Goal: Task Accomplishment & Management: Complete application form

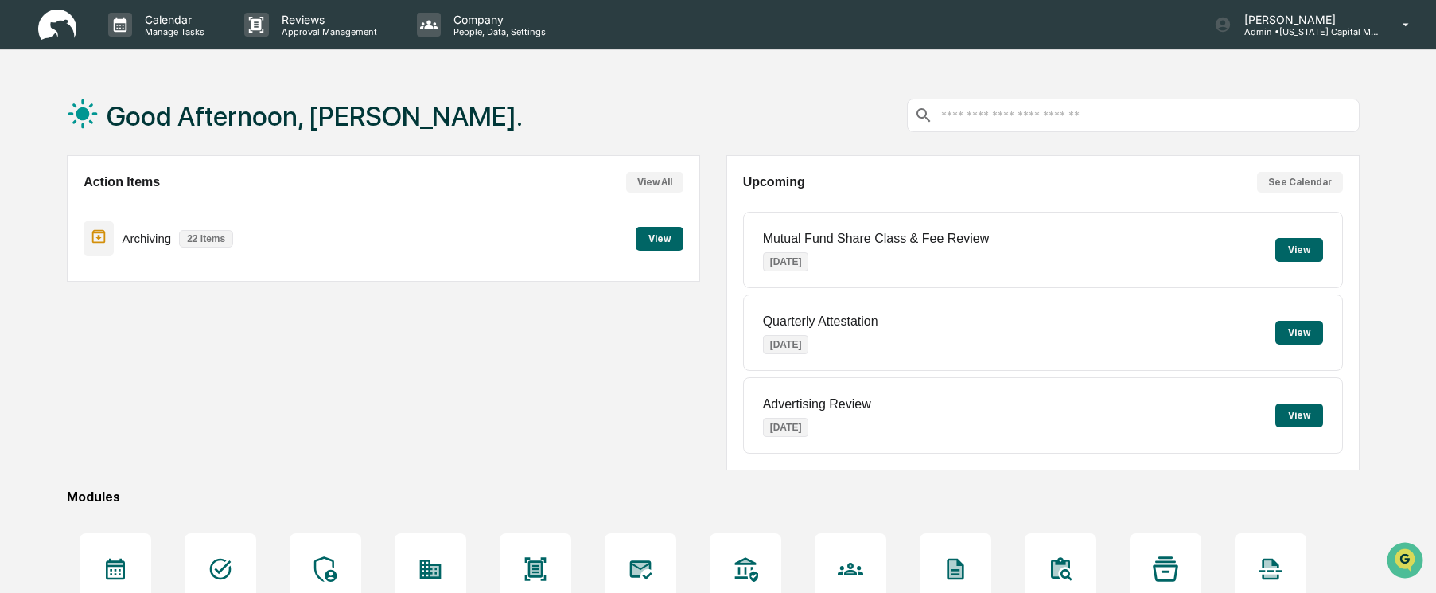
click at [659, 241] on button "View" at bounding box center [660, 239] width 48 height 24
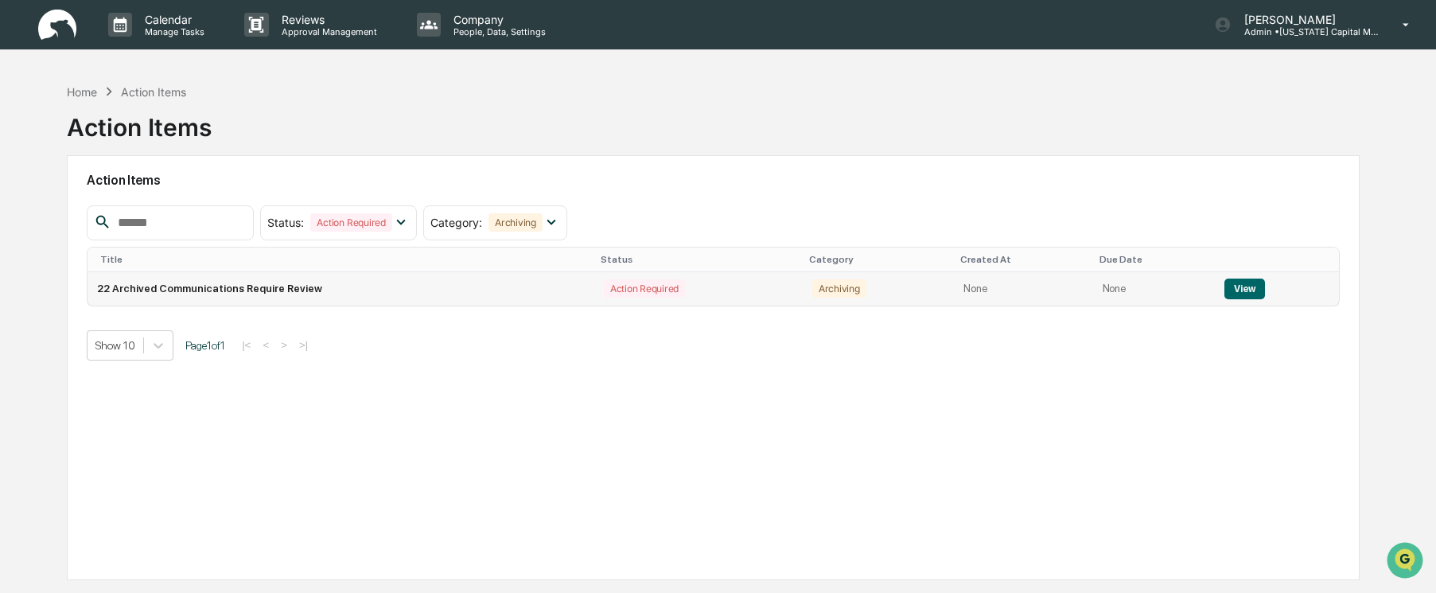
click at [1239, 285] on button "View" at bounding box center [1244, 288] width 41 height 21
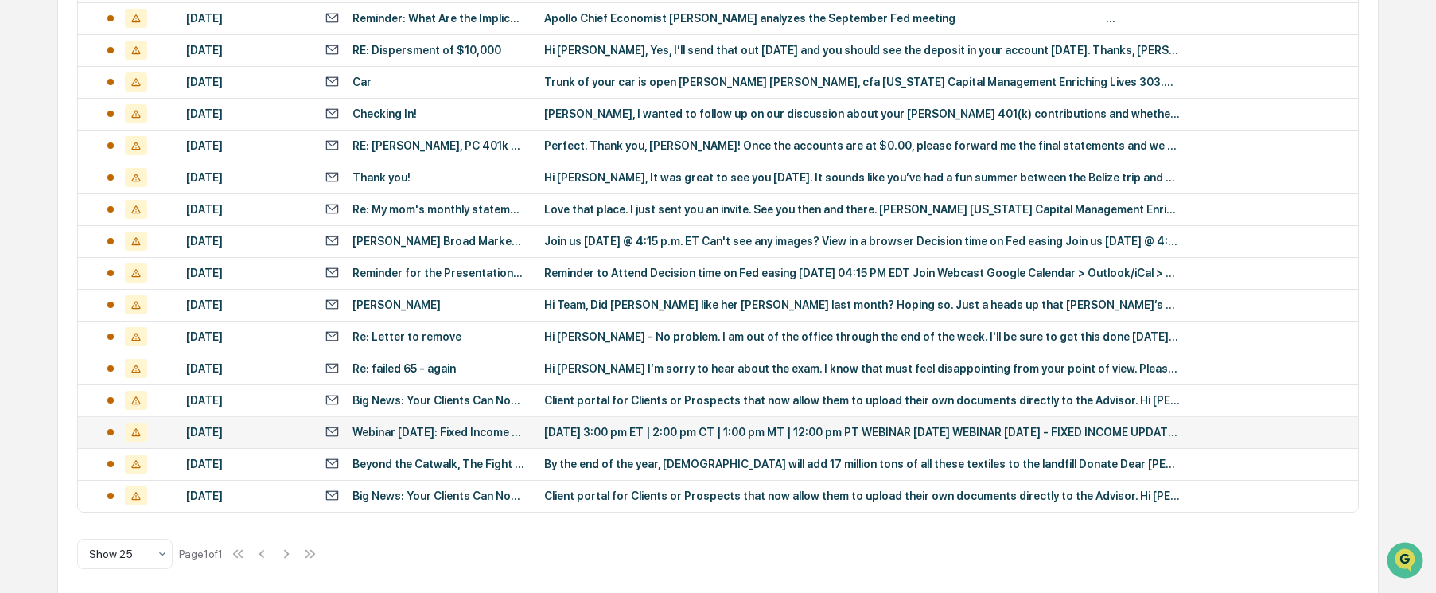
scroll to position [563, 0]
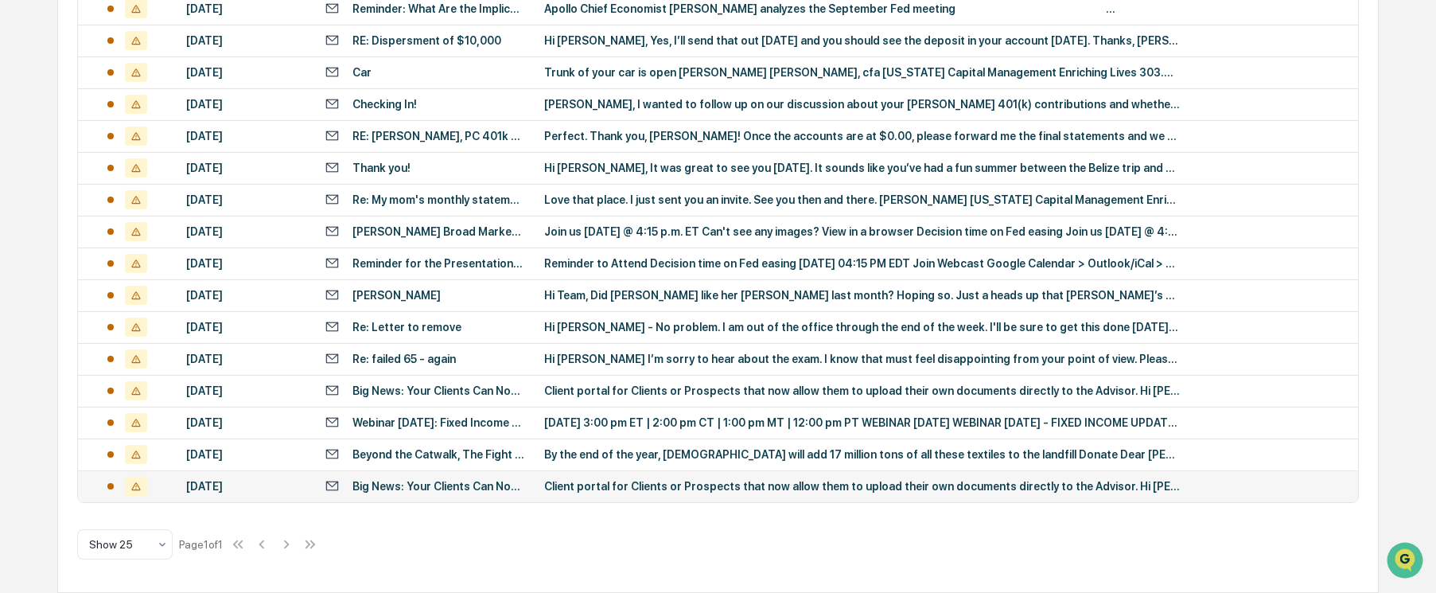
click at [267, 487] on div "[DATE]" at bounding box center [245, 486] width 119 height 13
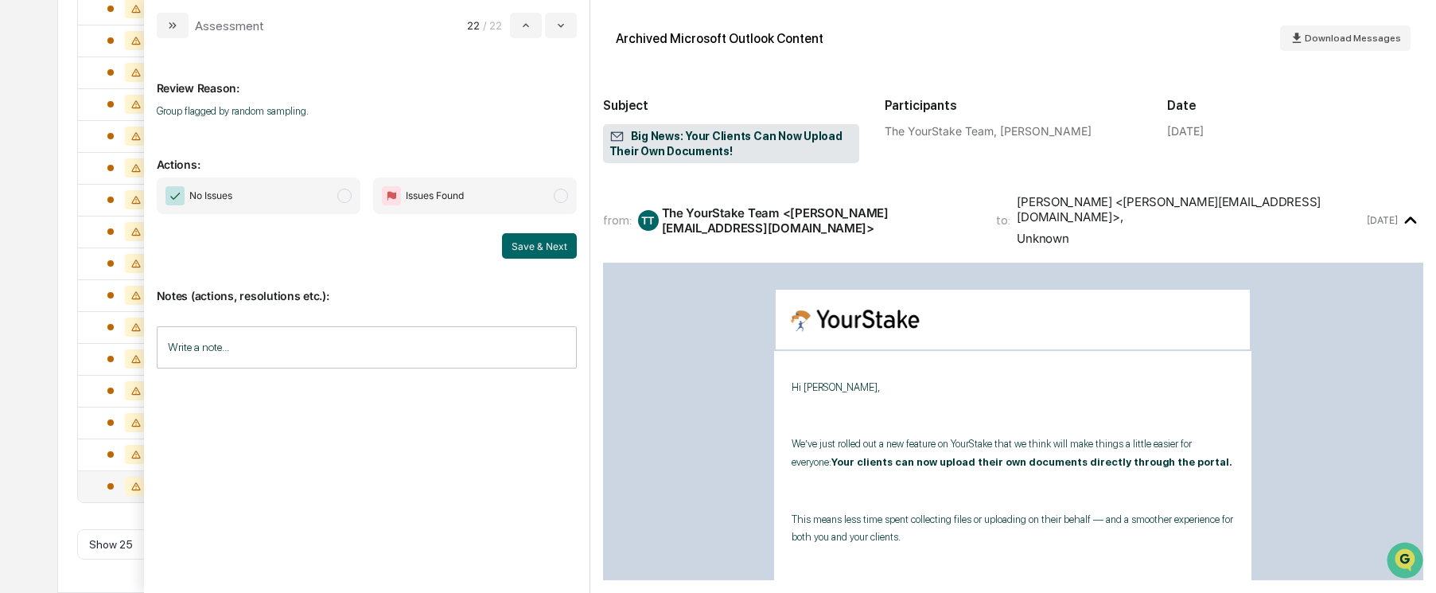
click at [351, 194] on span "modal" at bounding box center [344, 196] width 14 height 14
click at [536, 254] on button "Save & Next" at bounding box center [539, 245] width 75 height 25
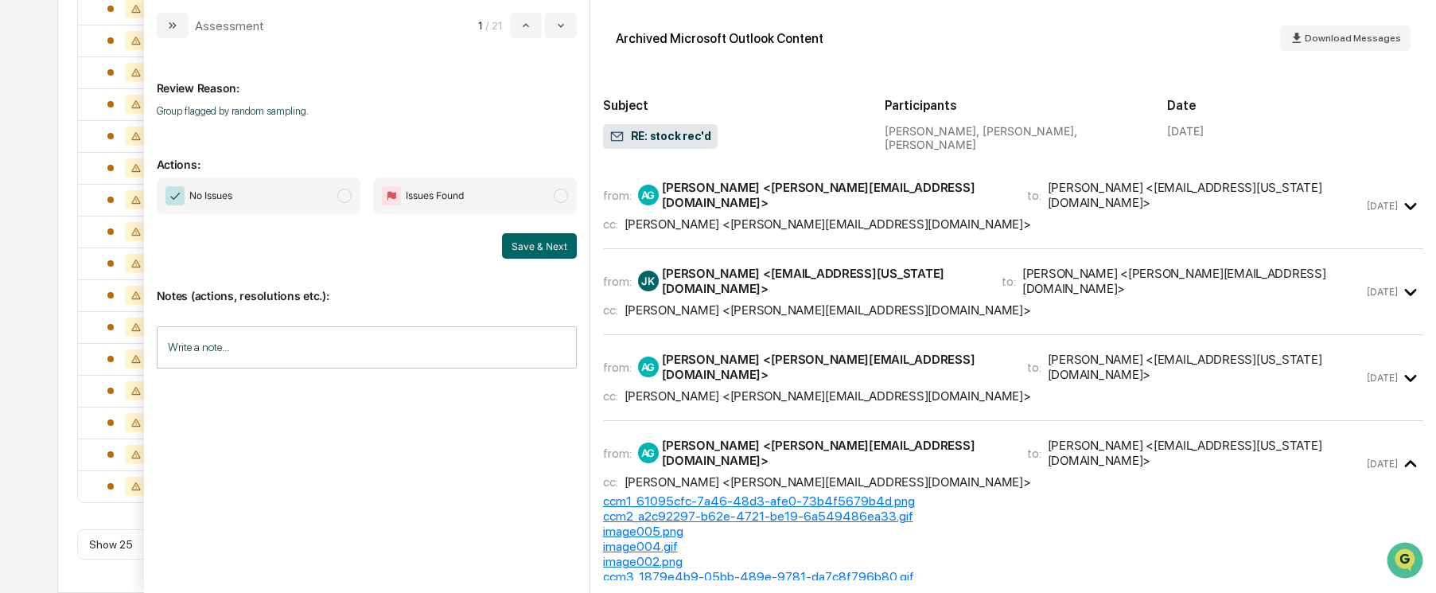
click at [348, 198] on span "modal" at bounding box center [344, 196] width 14 height 14
click at [532, 246] on button "Save & Next" at bounding box center [539, 245] width 75 height 25
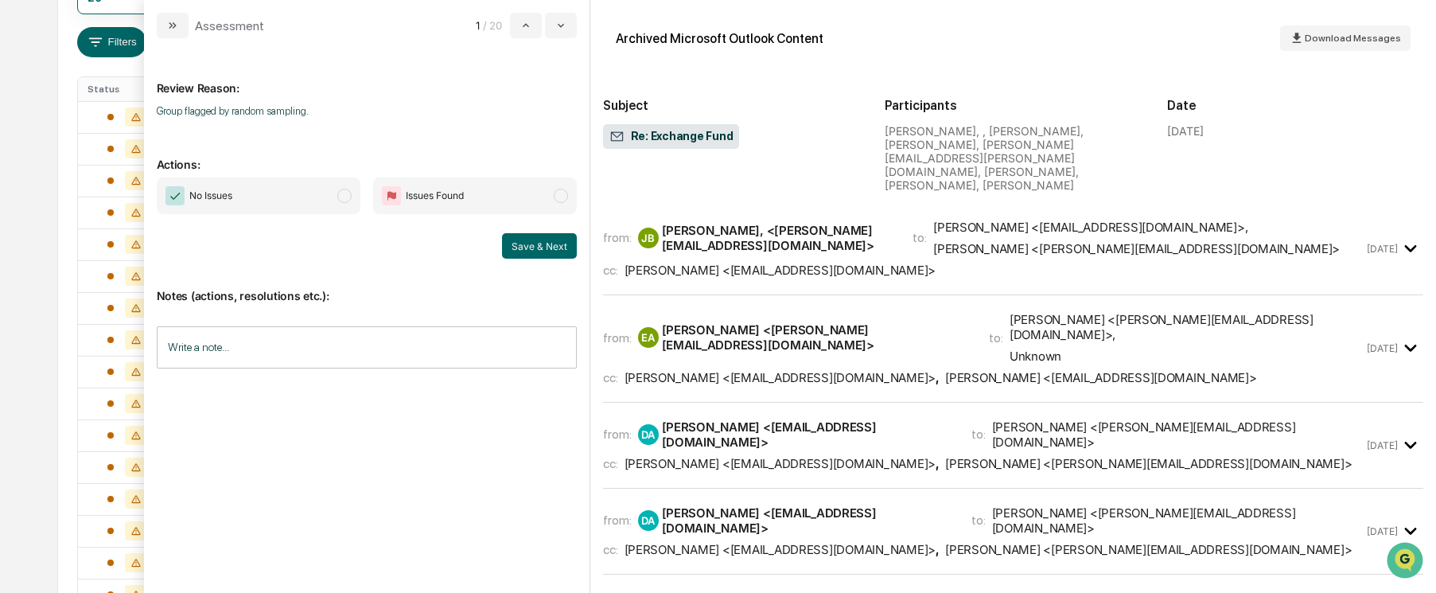
scroll to position [261, 0]
click at [341, 194] on span "modal" at bounding box center [344, 196] width 14 height 14
click at [540, 243] on button "Save & Next" at bounding box center [539, 245] width 75 height 25
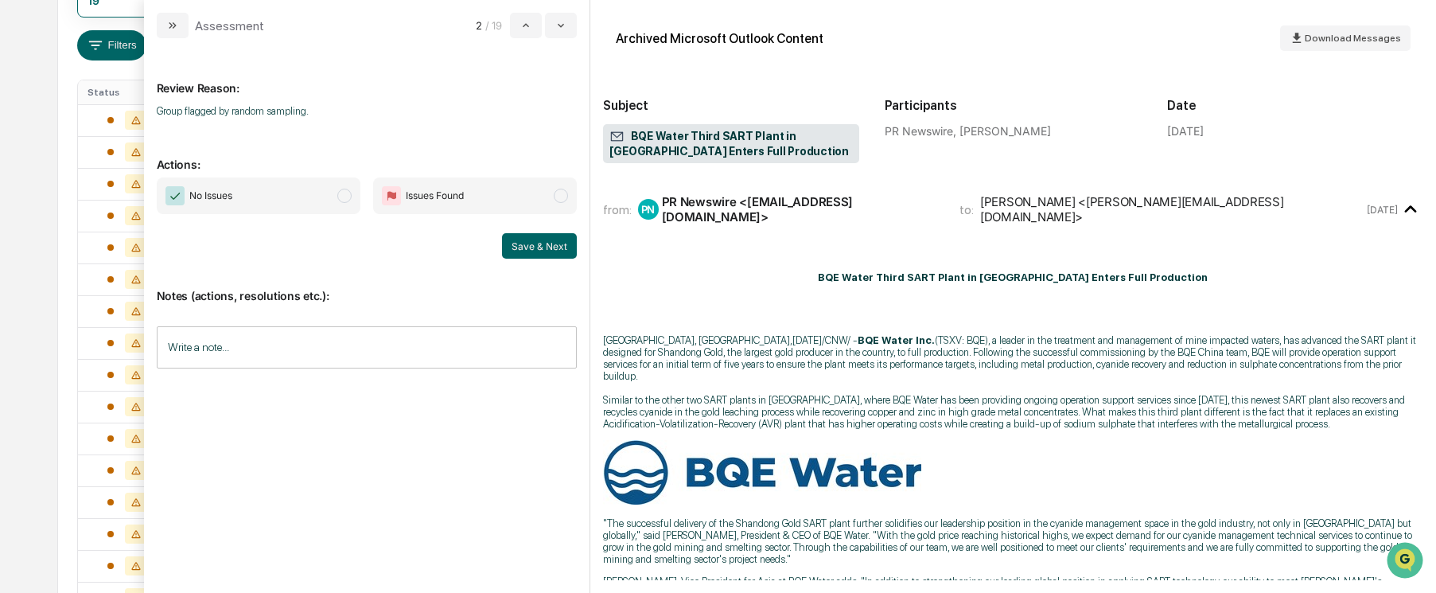
click at [340, 195] on span "modal" at bounding box center [344, 196] width 14 height 14
click at [533, 247] on button "Save & Next" at bounding box center [539, 245] width 75 height 25
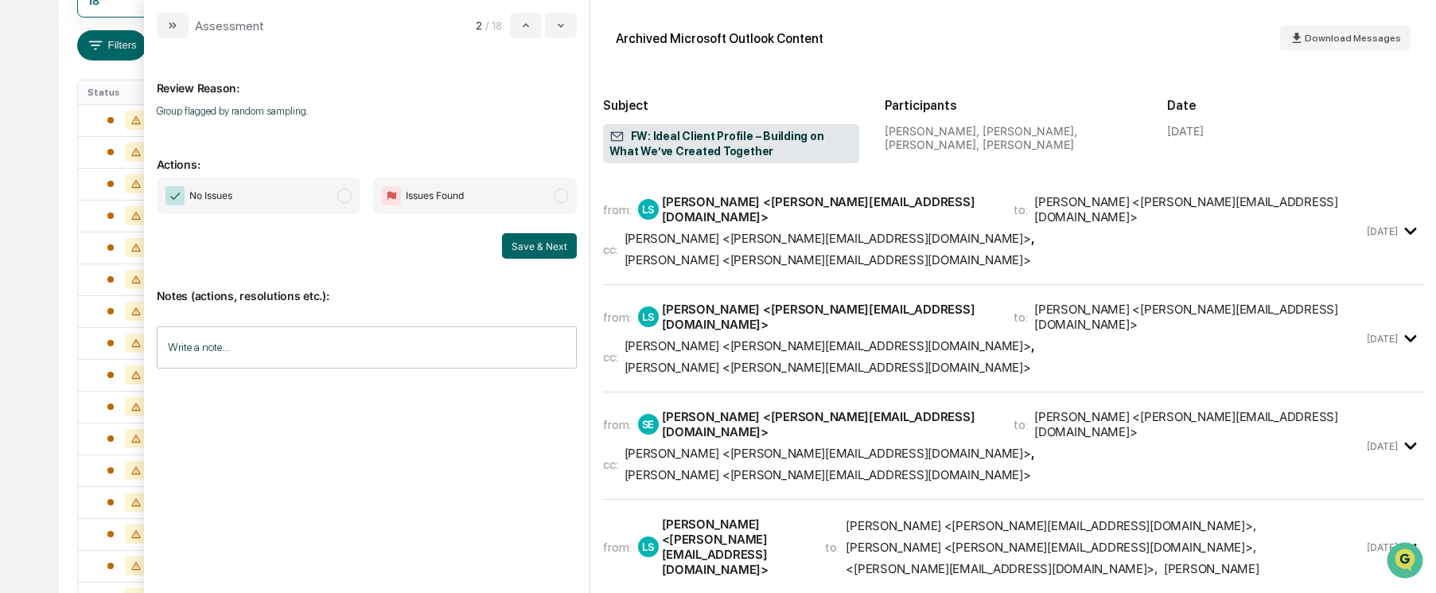
click at [1225, 518] on span "[PERSON_NAME] <[PERSON_NAME][EMAIL_ADDRESS][DOMAIN_NAME]> , [PERSON_NAME] <[PER…" at bounding box center [1104, 547] width 517 height 58
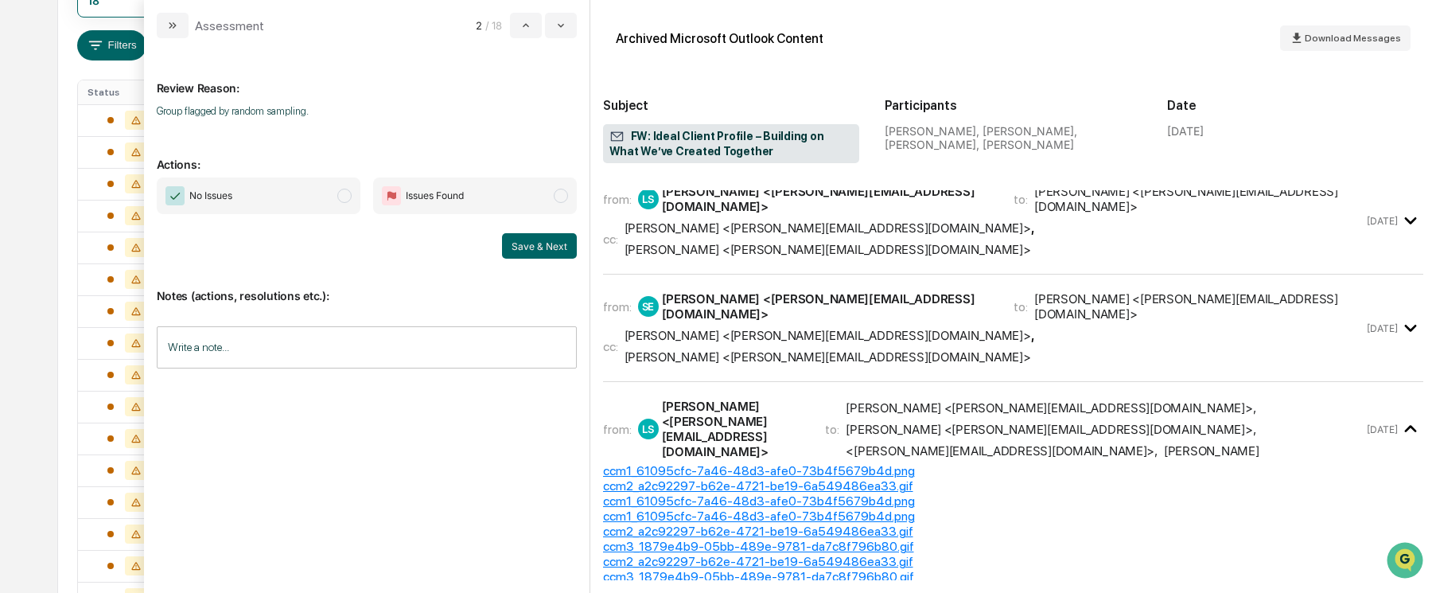
scroll to position [80, 0]
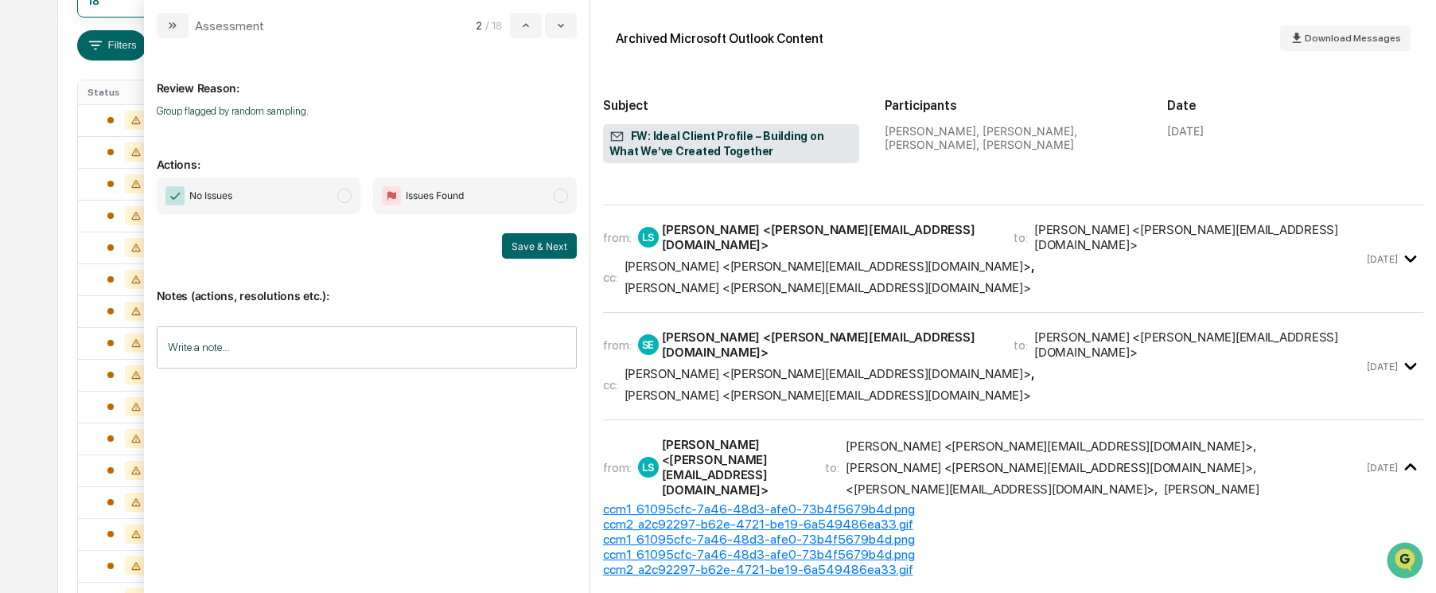
click at [1180, 366] on div "cc: [PERSON_NAME] <[PERSON_NAME][EMAIL_ADDRESS][DOMAIN_NAME]> , [PERSON_NAME] <…" at bounding box center [983, 384] width 761 height 37
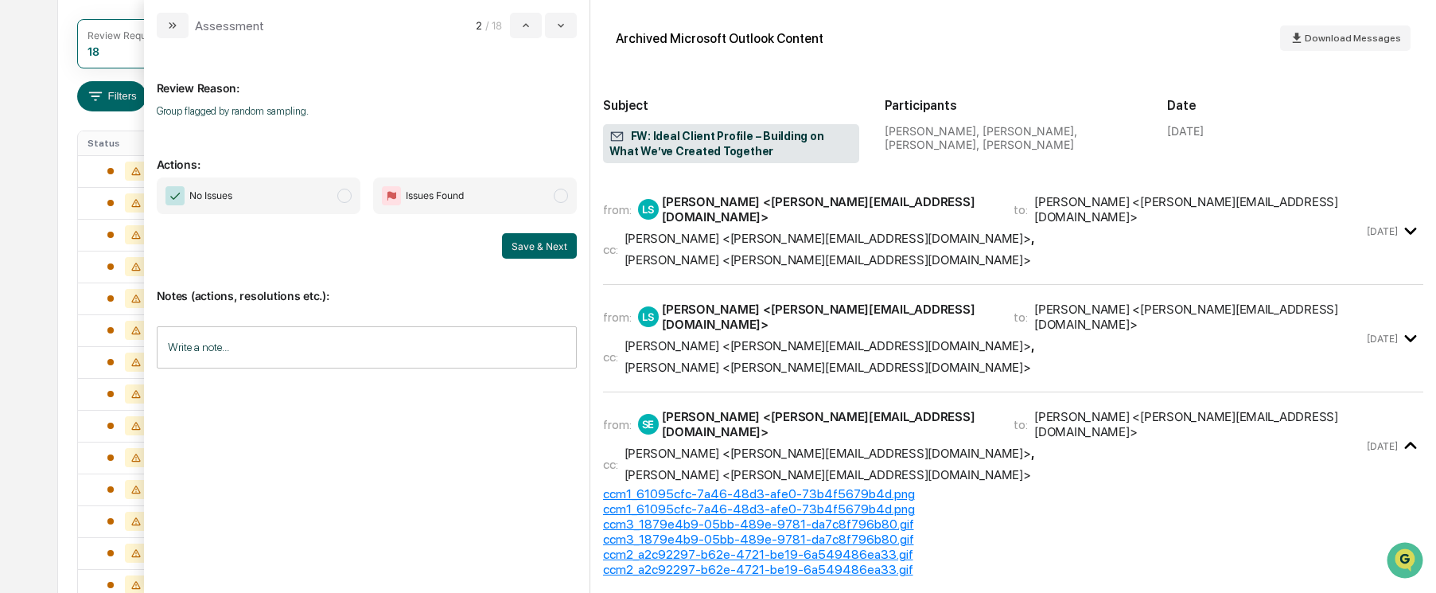
scroll to position [181, 0]
click at [345, 192] on span "modal" at bounding box center [344, 196] width 14 height 14
click at [547, 243] on button "Save & Next" at bounding box center [539, 245] width 75 height 25
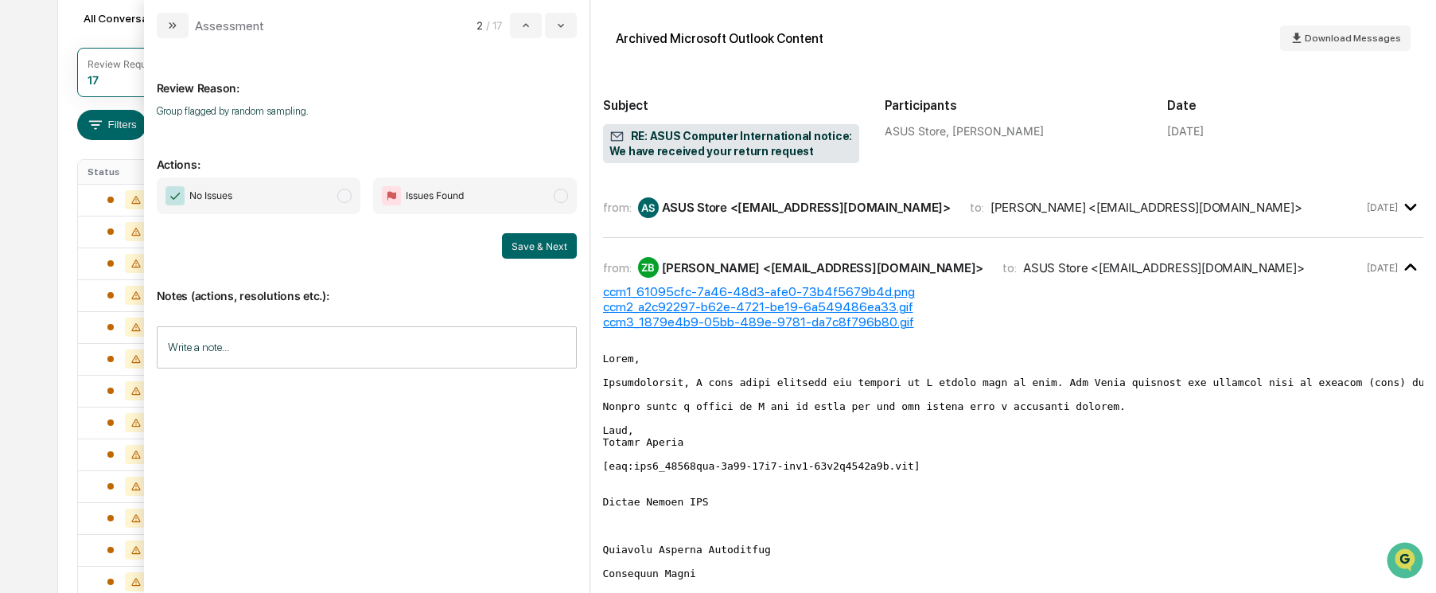
click at [342, 195] on span "modal" at bounding box center [344, 196] width 14 height 14
click at [535, 244] on button "Save & Next" at bounding box center [539, 245] width 75 height 25
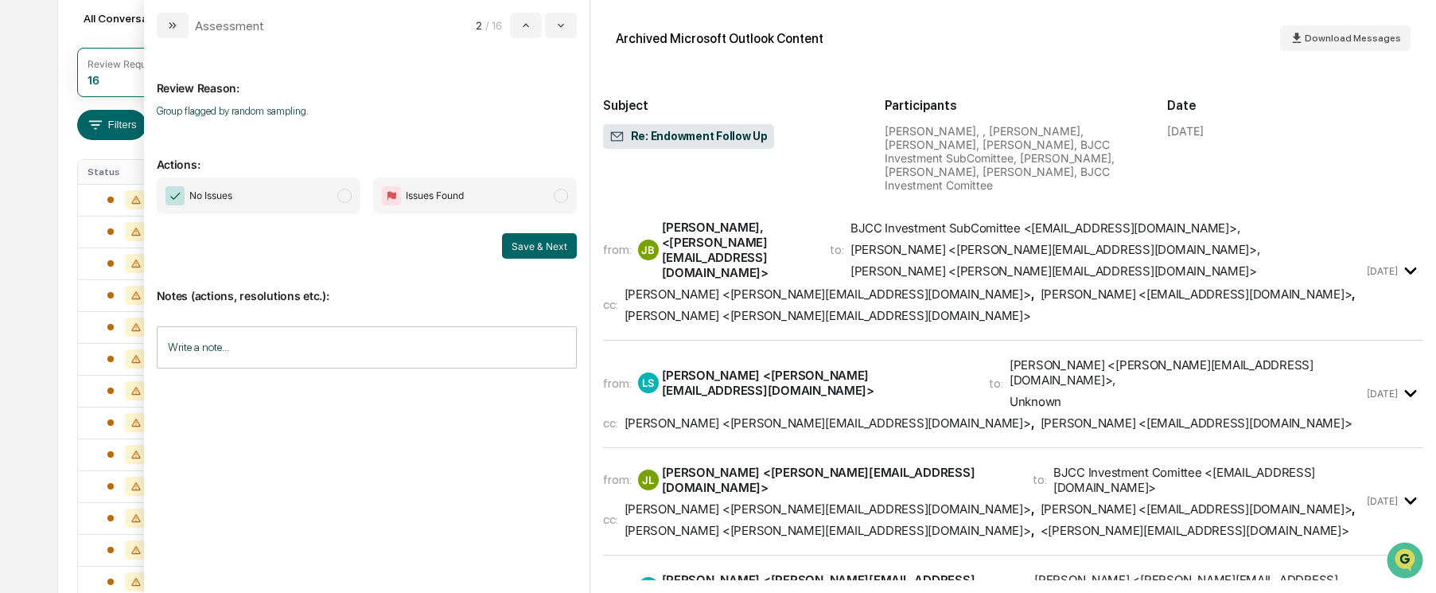
click at [344, 196] on span "modal" at bounding box center [344, 196] width 14 height 14
click at [539, 247] on button "Save & Next" at bounding box center [539, 245] width 75 height 25
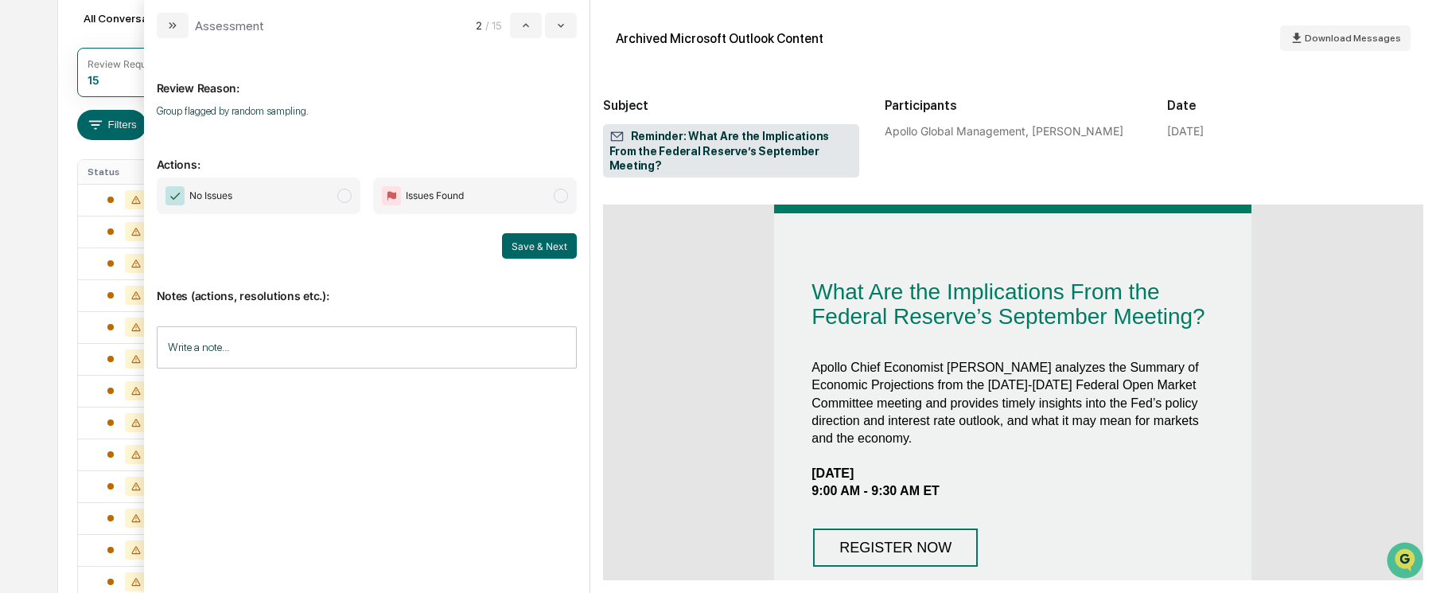
scroll to position [159, 0]
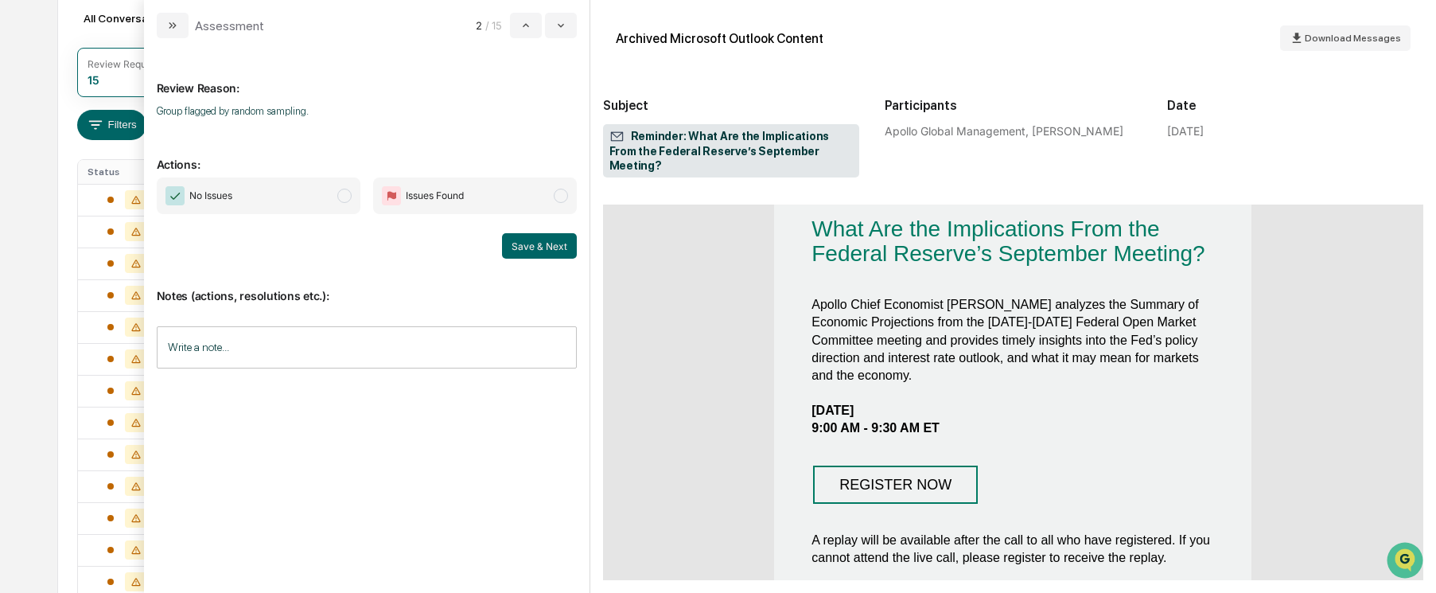
click at [344, 194] on span "modal" at bounding box center [344, 196] width 14 height 14
click at [519, 242] on button "Save & Next" at bounding box center [539, 245] width 75 height 25
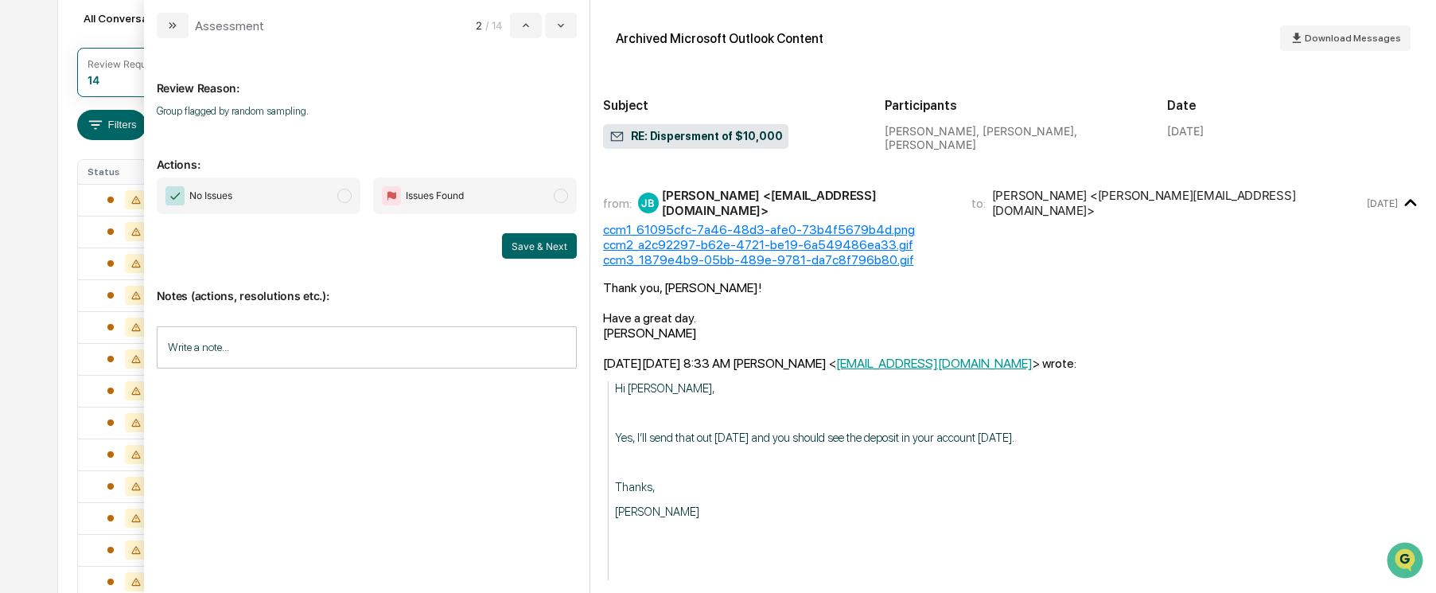
scroll to position [159, 0]
click at [344, 195] on span "modal" at bounding box center [344, 196] width 14 height 14
click at [554, 248] on button "Save & Next" at bounding box center [539, 245] width 75 height 25
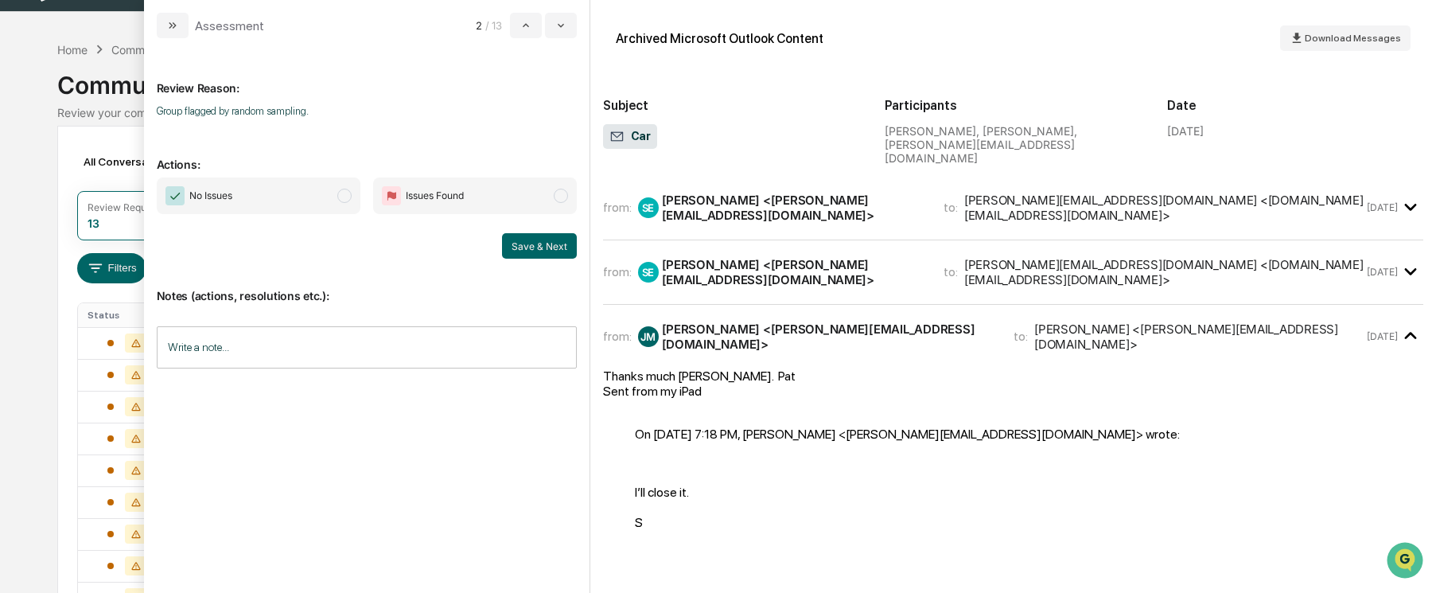
click at [340, 194] on span "modal" at bounding box center [344, 196] width 14 height 14
click at [526, 244] on button "Save & Next" at bounding box center [539, 245] width 75 height 25
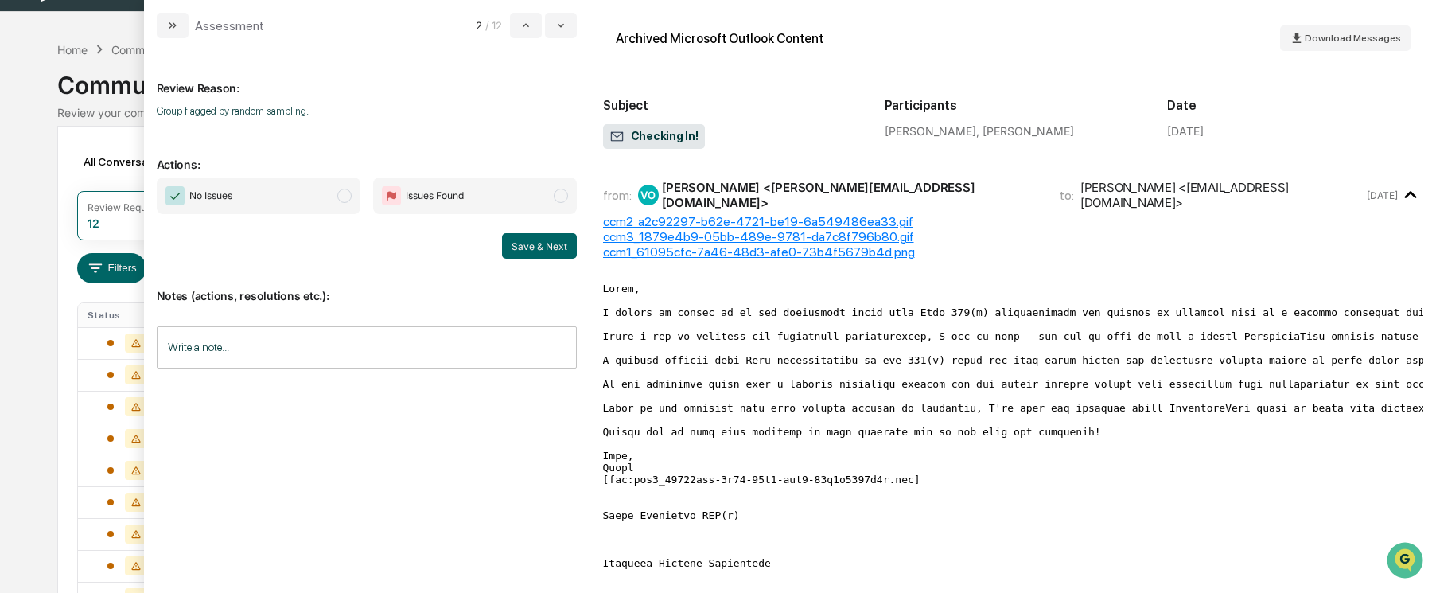
click at [348, 193] on span "modal" at bounding box center [344, 196] width 14 height 14
click at [529, 245] on button "Save & Next" at bounding box center [539, 245] width 75 height 25
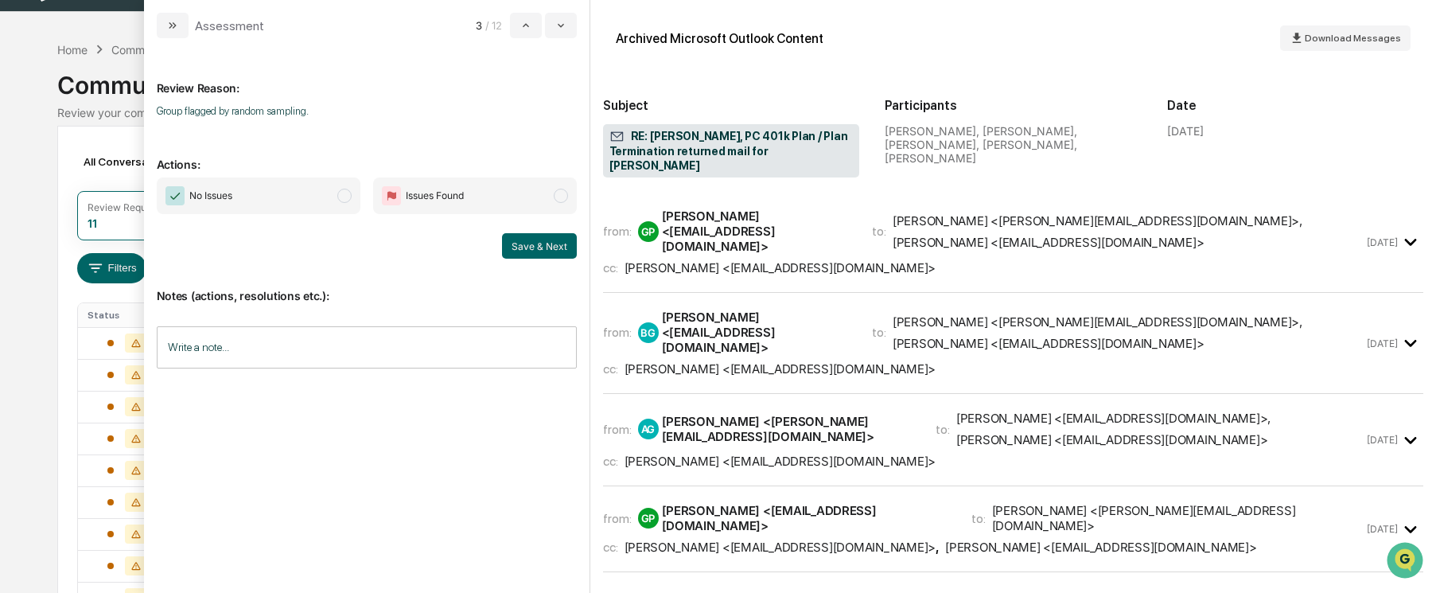
click at [341, 193] on span "modal" at bounding box center [344, 196] width 14 height 14
click at [343, 196] on span "modal" at bounding box center [344, 196] width 14 height 14
click at [539, 243] on button "Save & Next" at bounding box center [539, 245] width 75 height 25
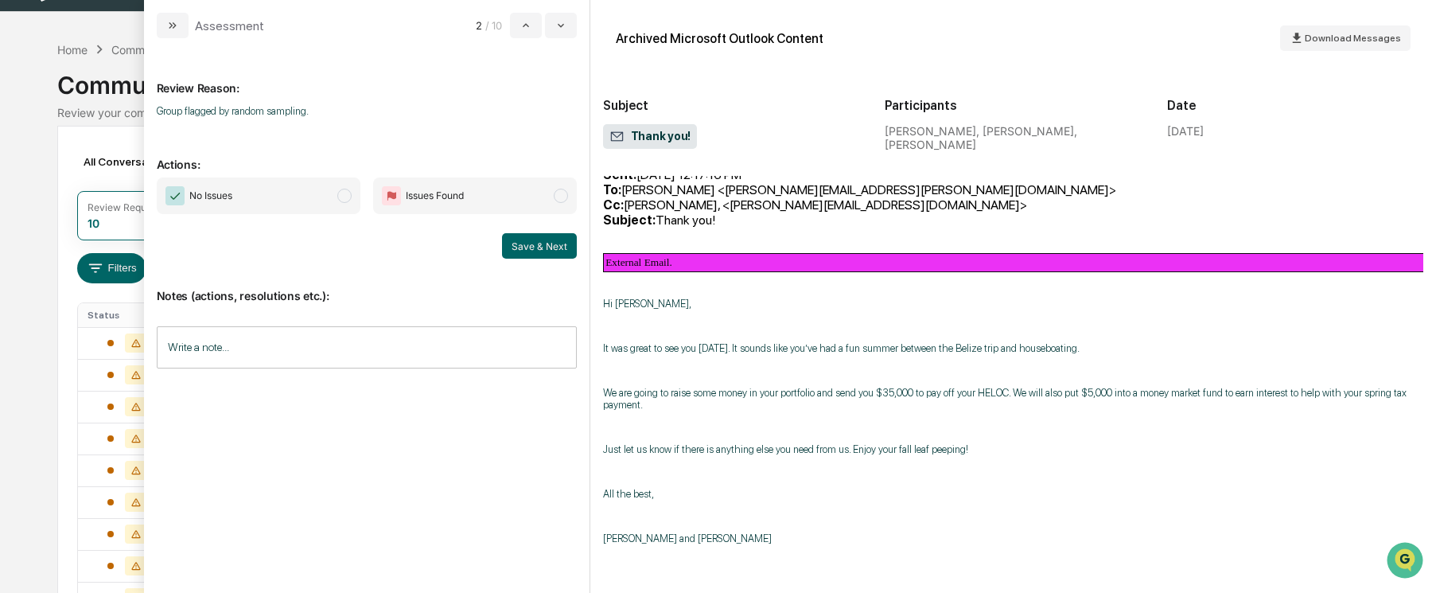
scroll to position [477, 0]
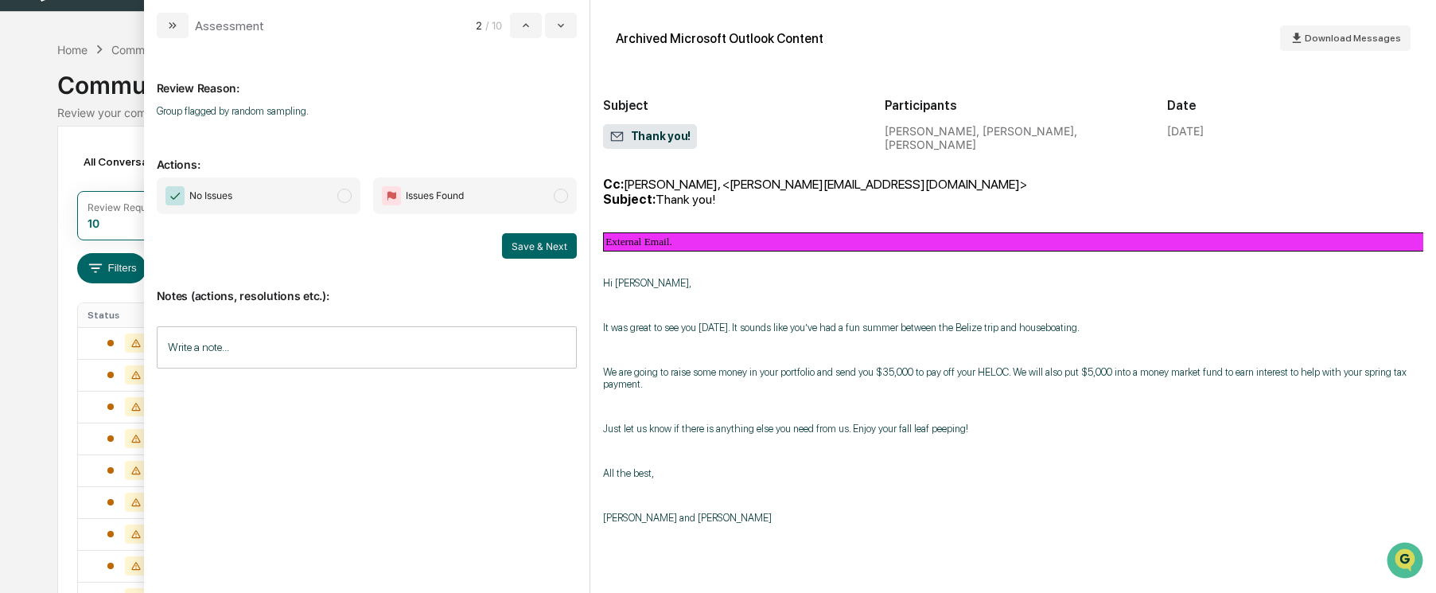
click at [345, 194] on span "modal" at bounding box center [344, 196] width 14 height 14
click at [526, 243] on button "Save & Next" at bounding box center [539, 245] width 75 height 25
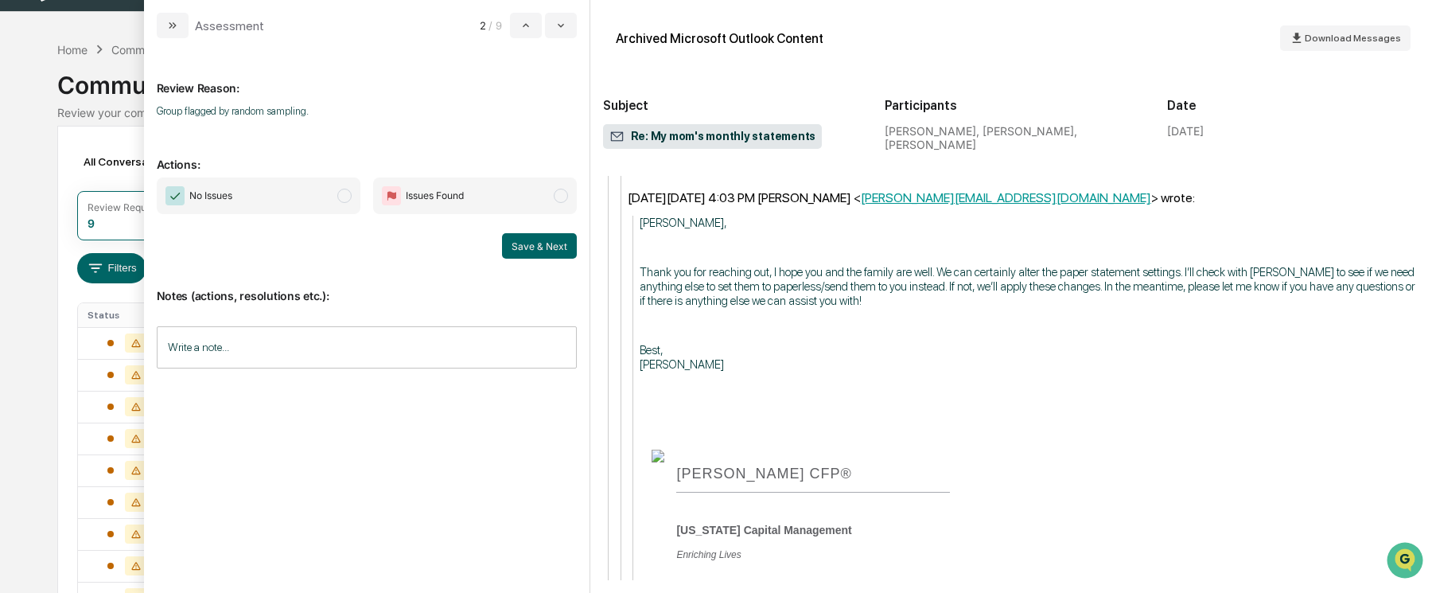
scroll to position [3023, 0]
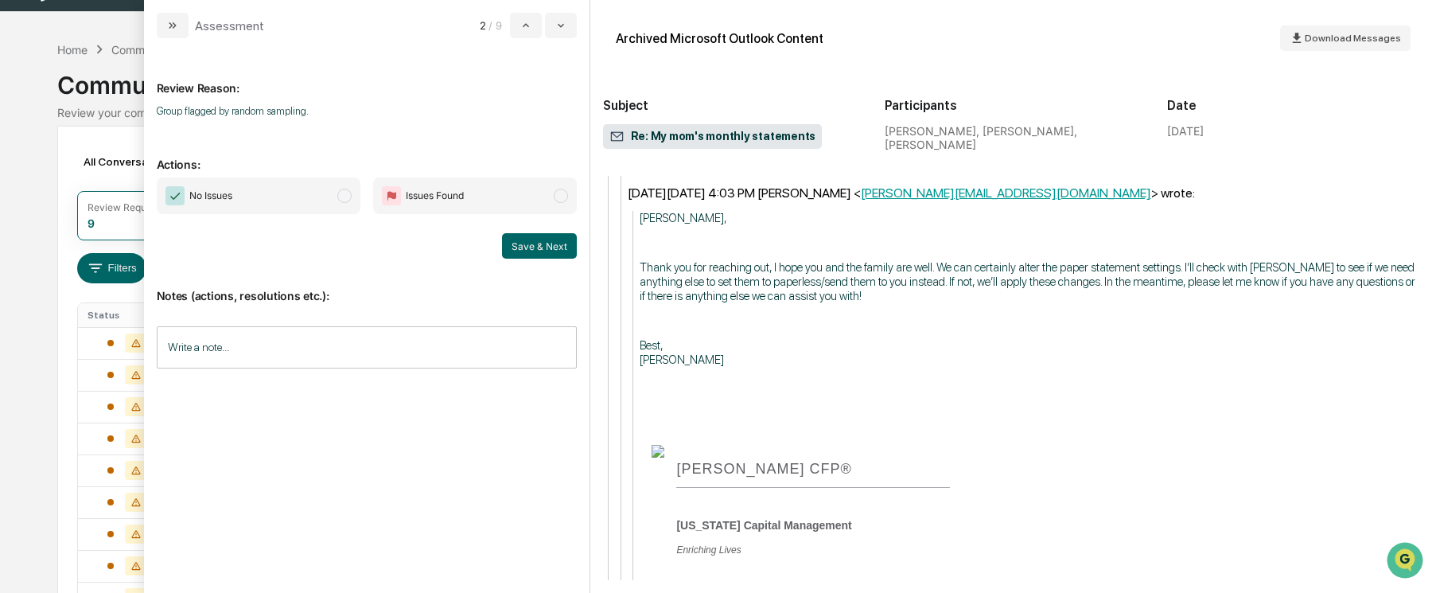
click at [341, 193] on span "modal" at bounding box center [344, 196] width 14 height 14
click at [529, 243] on button "Save & Next" at bounding box center [539, 245] width 75 height 25
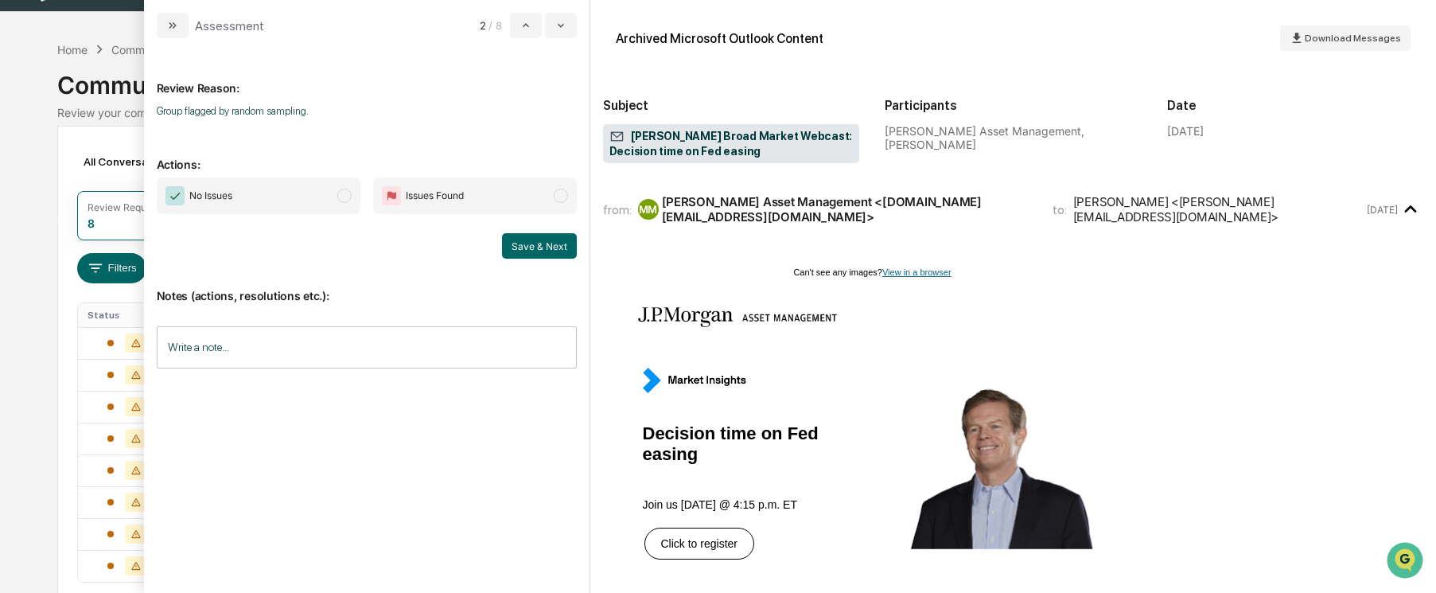
click at [342, 193] on span "modal" at bounding box center [344, 196] width 14 height 14
click at [543, 239] on button "Save & Next" at bounding box center [539, 245] width 75 height 25
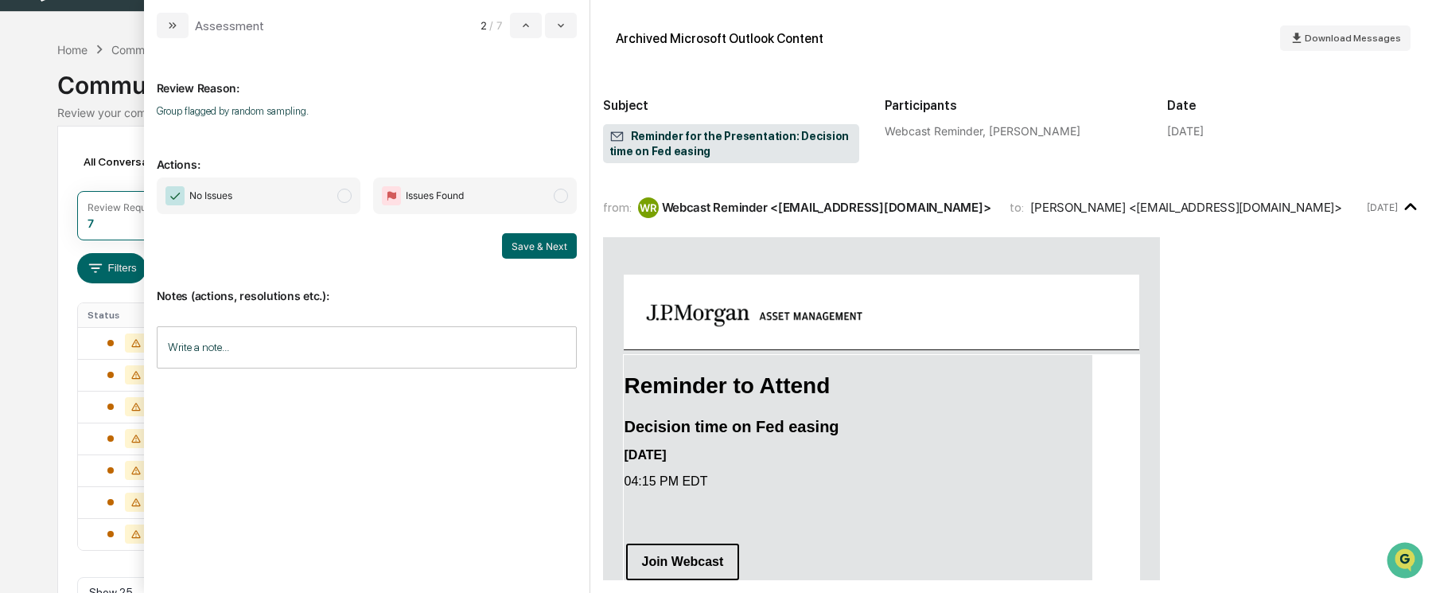
click at [340, 193] on span "modal" at bounding box center [344, 196] width 14 height 14
click at [543, 244] on button "Save & Next" at bounding box center [539, 245] width 75 height 25
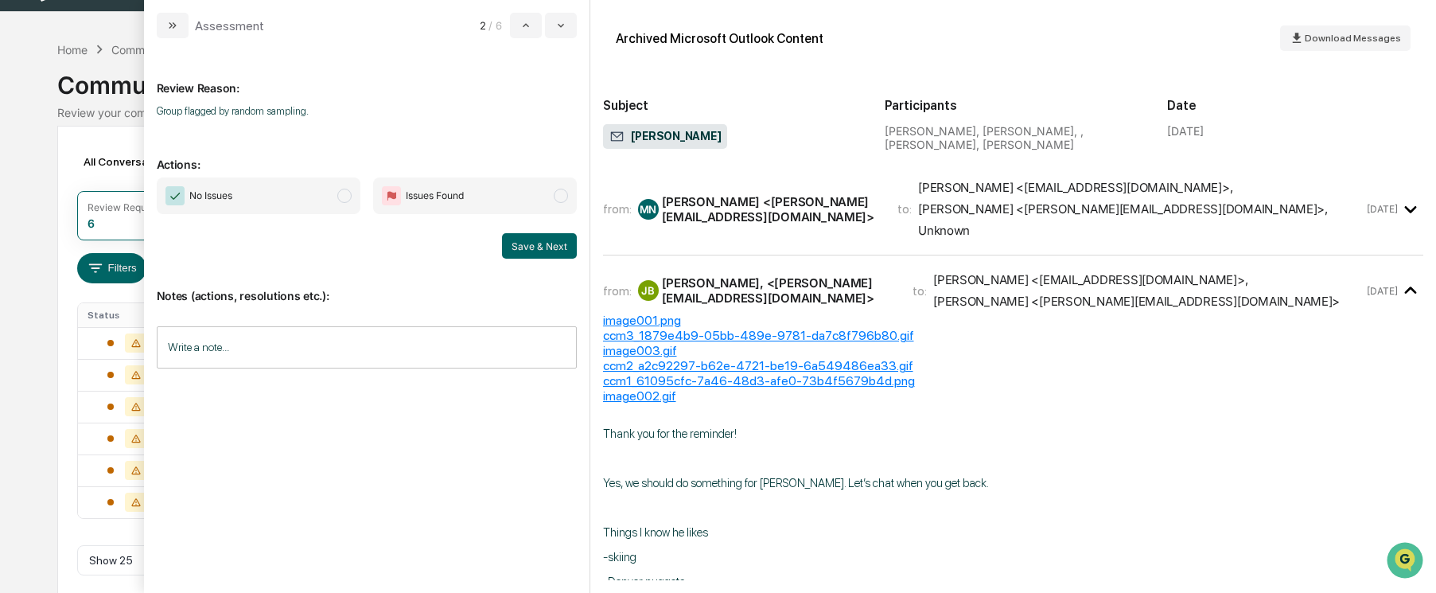
click at [1239, 205] on span "[PERSON_NAME] <[EMAIL_ADDRESS][DOMAIN_NAME]> , [PERSON_NAME] <[PERSON_NAME][EMA…" at bounding box center [1140, 209] width 445 height 58
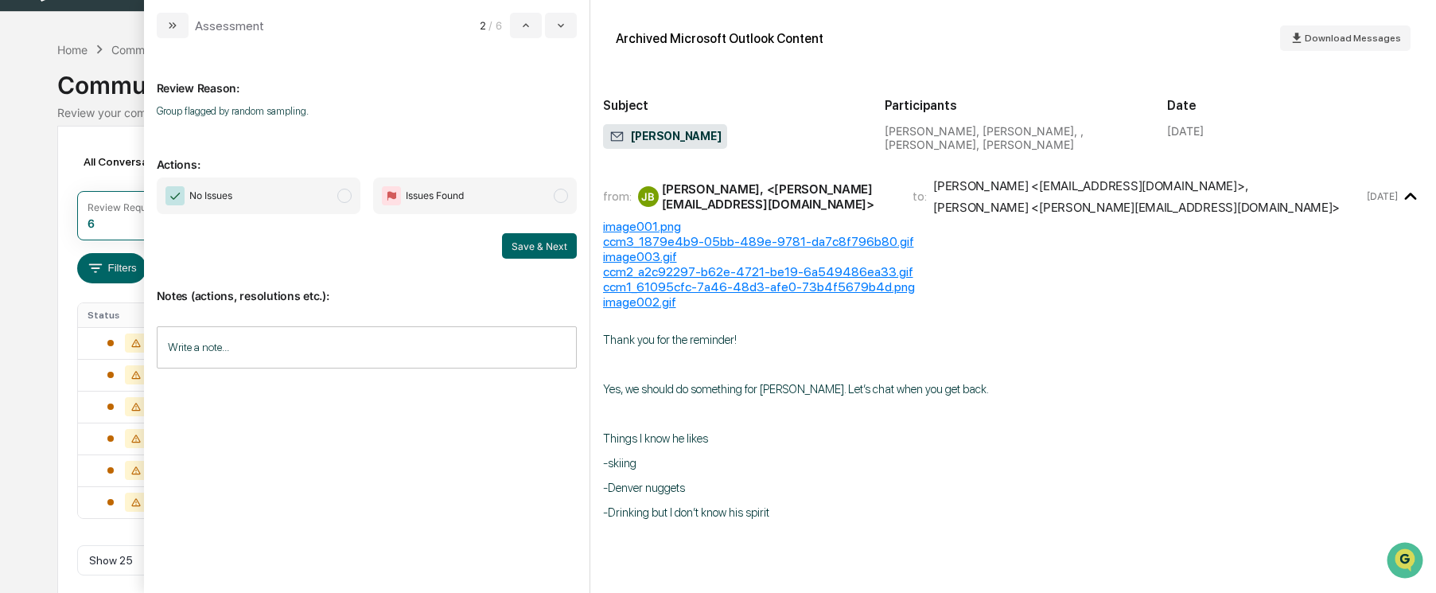
scroll to position [1591, 0]
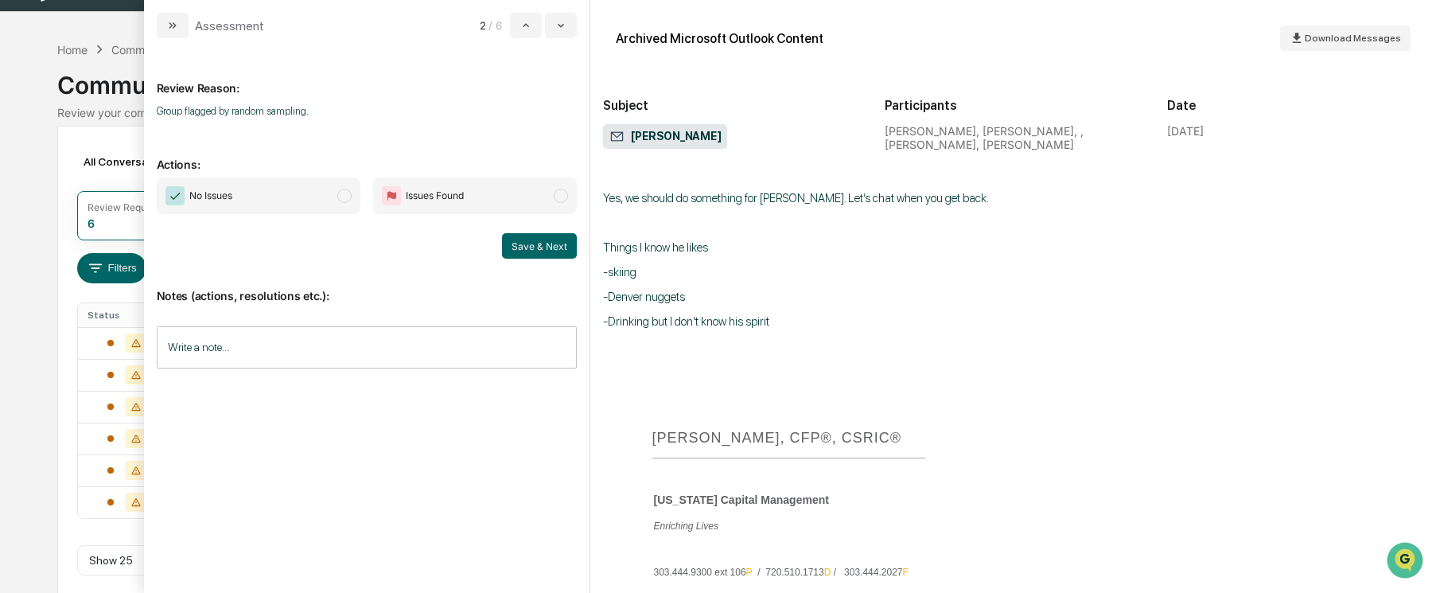
click at [346, 191] on span "modal" at bounding box center [344, 196] width 14 height 14
click at [524, 241] on button "Save & Next" at bounding box center [539, 245] width 75 height 25
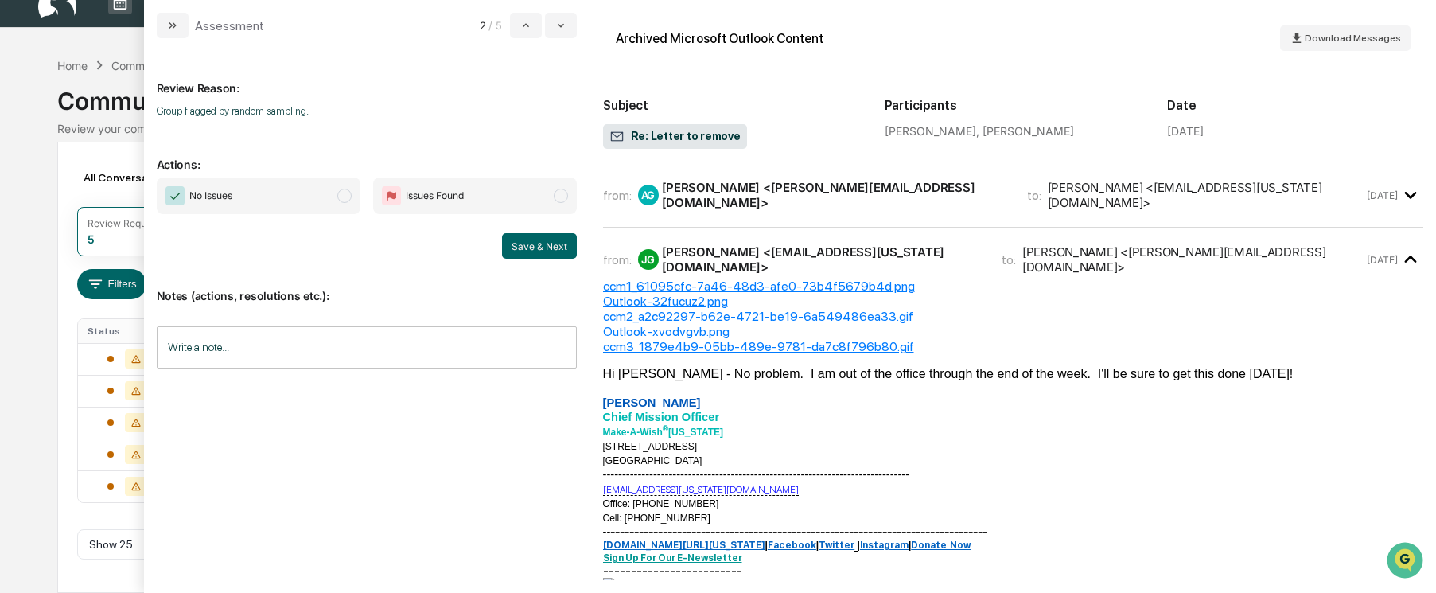
scroll to position [22, 0]
click at [351, 194] on span "modal" at bounding box center [344, 196] width 14 height 14
click at [550, 242] on button "Save & Next" at bounding box center [539, 245] width 75 height 25
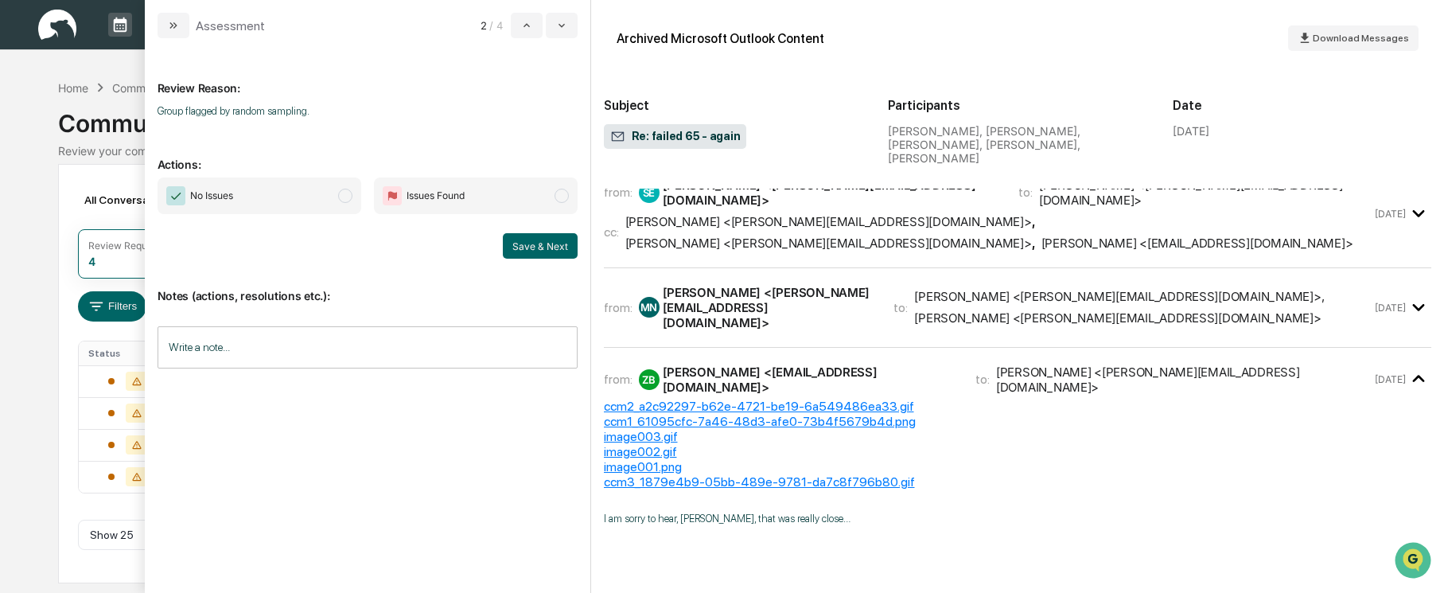
click at [343, 197] on span "modal" at bounding box center [345, 196] width 14 height 14
click at [558, 249] on button "Save & Next" at bounding box center [540, 245] width 75 height 25
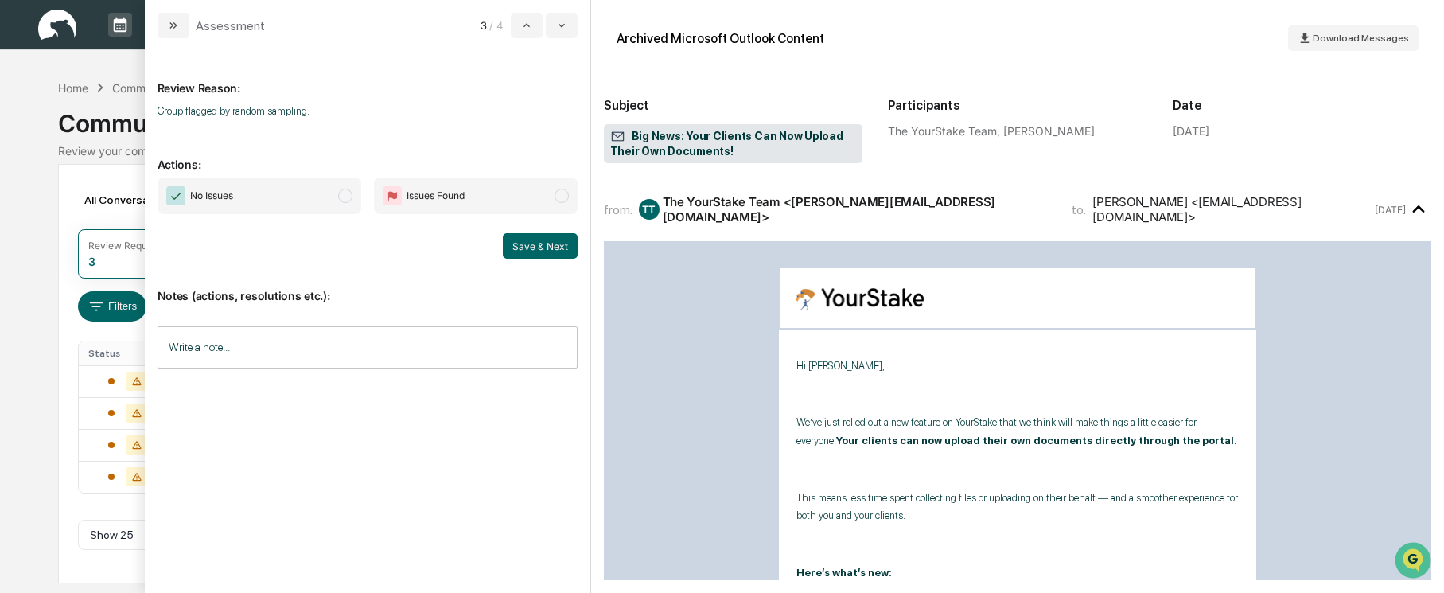
click at [351, 195] on span "modal" at bounding box center [345, 196] width 14 height 14
click at [539, 251] on button "Save & Next" at bounding box center [540, 245] width 75 height 25
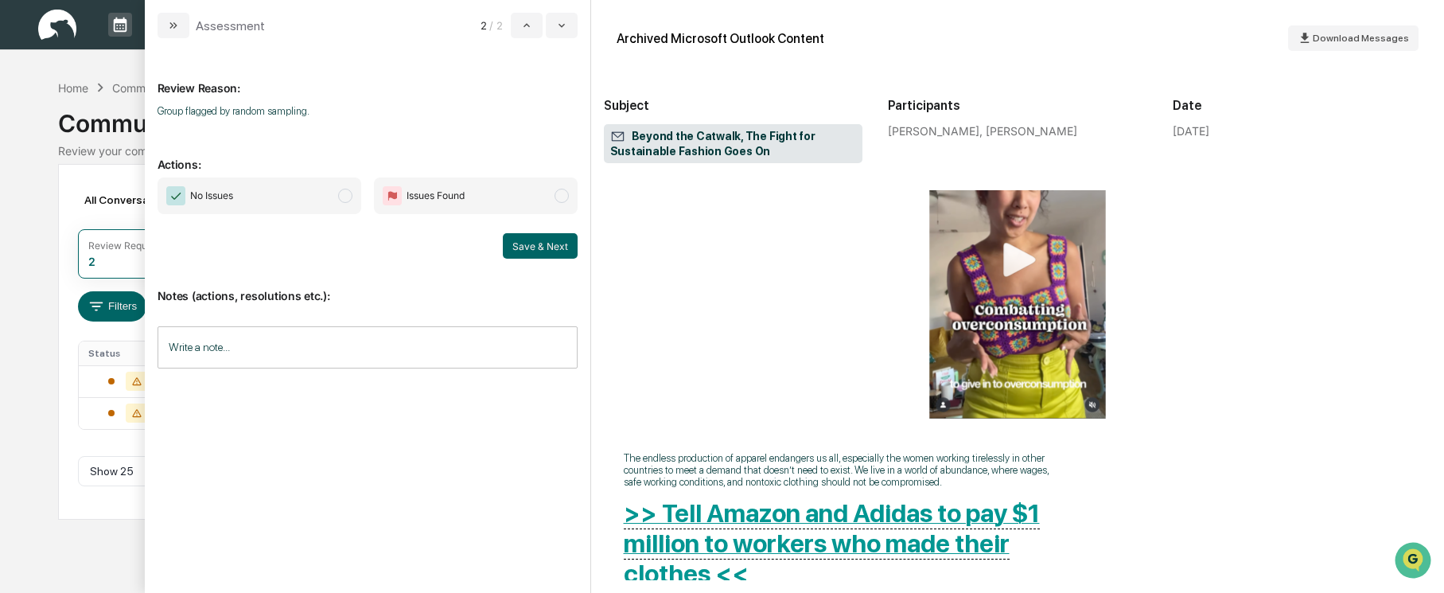
scroll to position [796, 0]
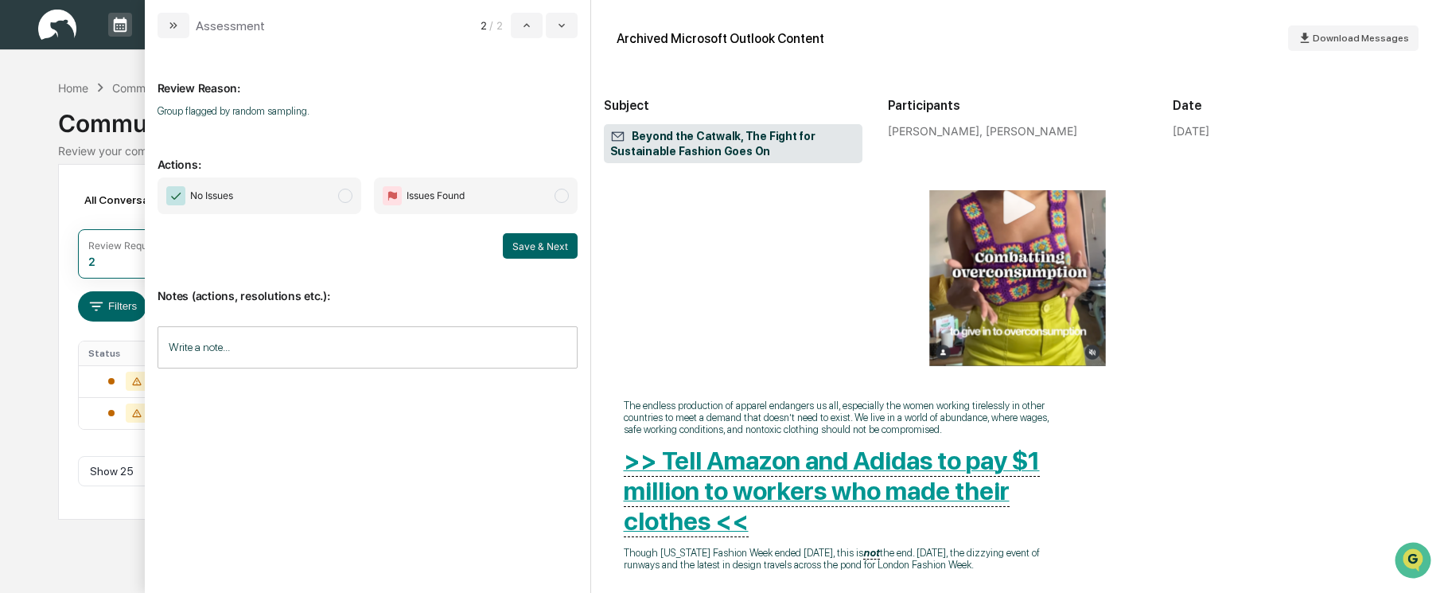
click at [352, 192] on span "No Issues" at bounding box center [260, 195] width 204 height 37
click at [524, 239] on button "Save & Next" at bounding box center [540, 245] width 75 height 25
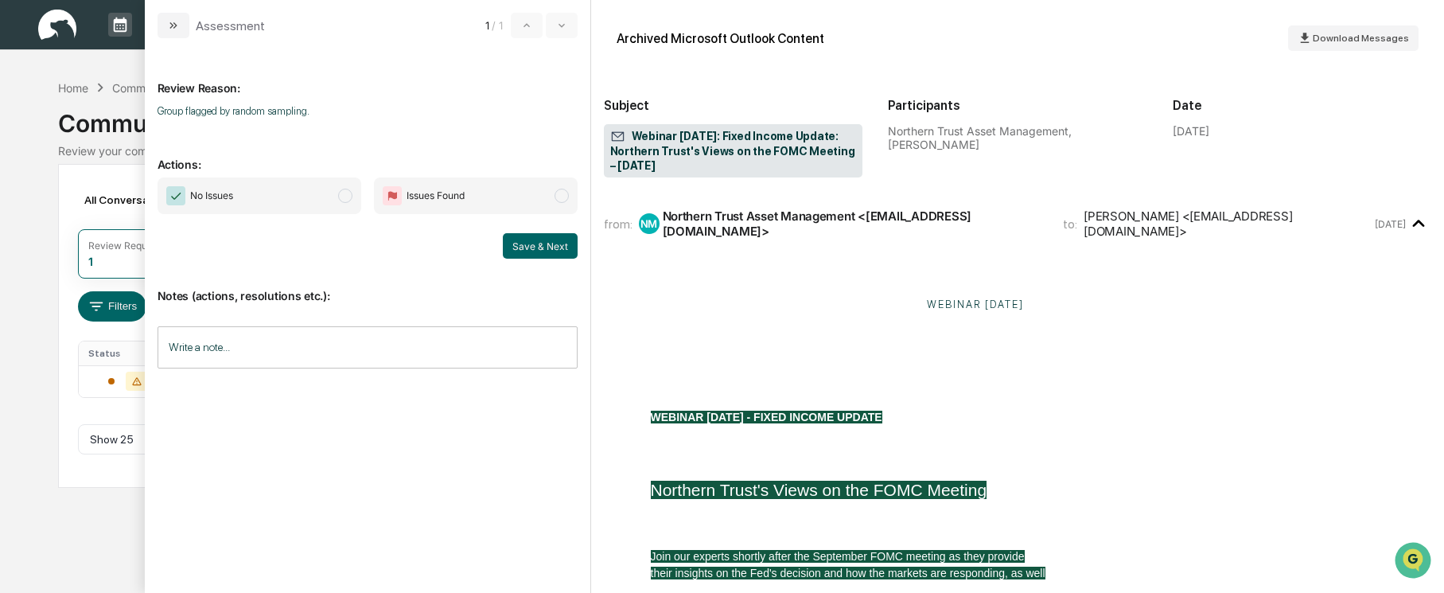
click at [352, 200] on span "No Issues" at bounding box center [260, 195] width 204 height 37
click at [521, 247] on button "Save & Next" at bounding box center [540, 245] width 75 height 25
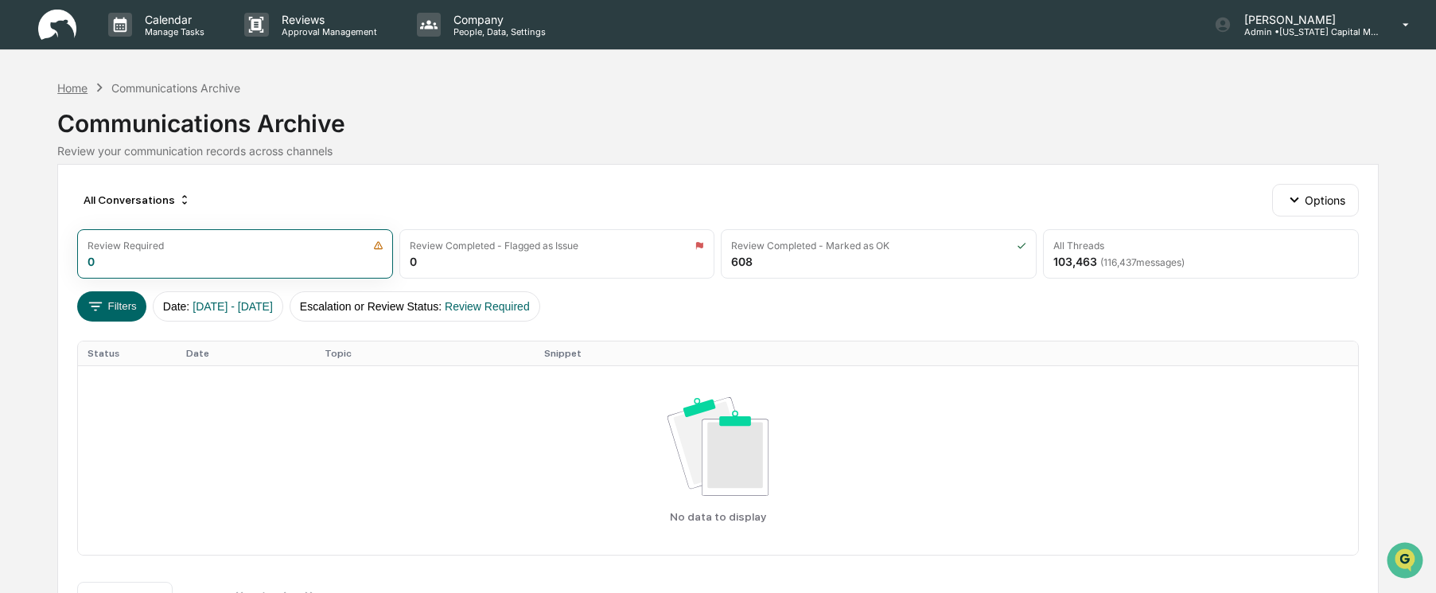
click at [62, 87] on div "Home" at bounding box center [72, 88] width 30 height 14
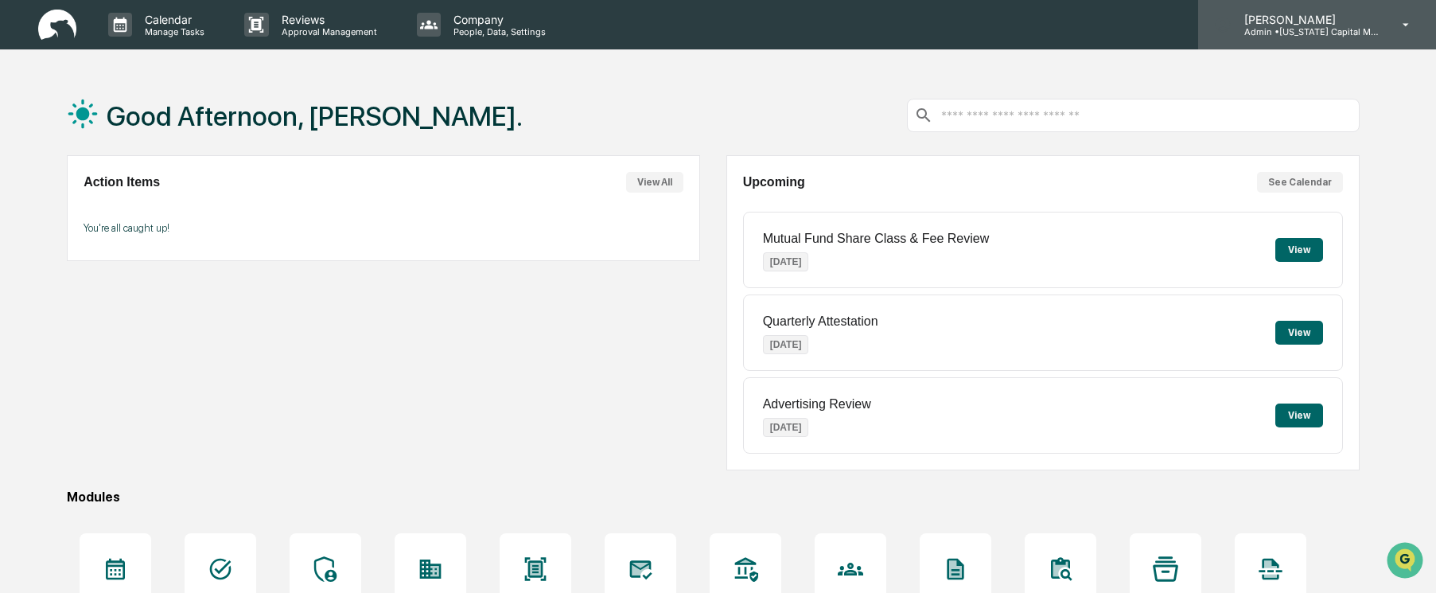
click at [1377, 36] on p "Admin • [US_STATE] Capital Management" at bounding box center [1305, 31] width 148 height 11
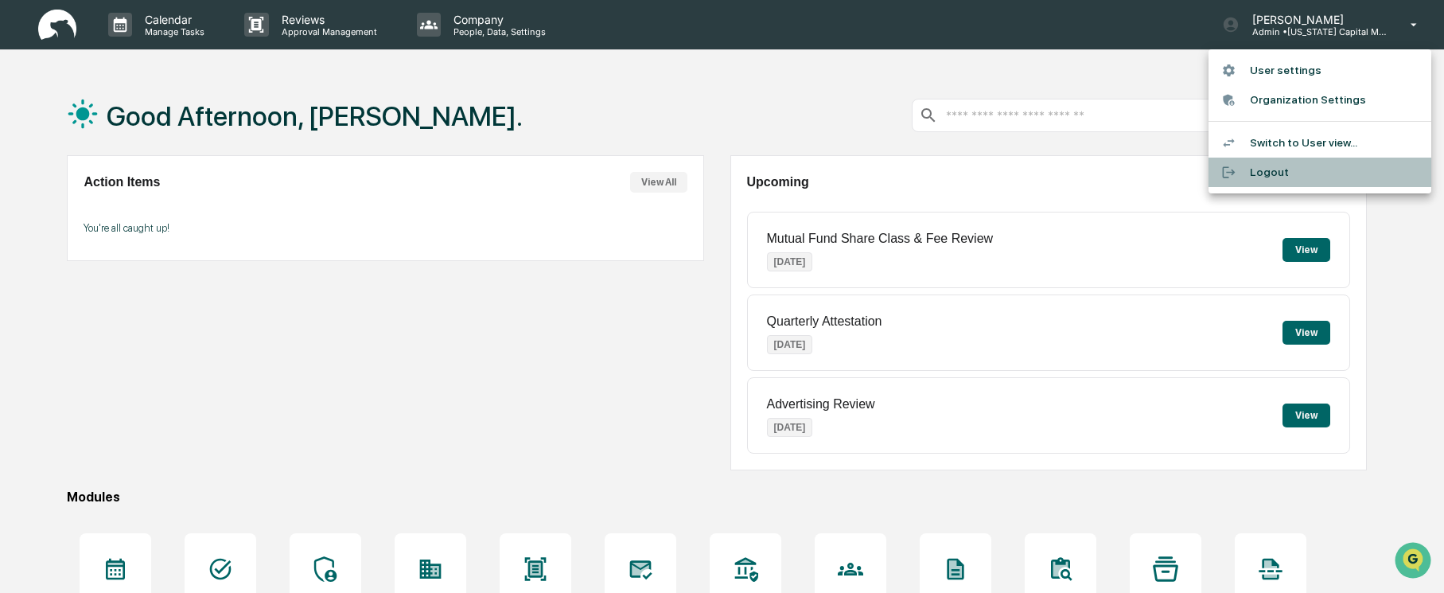
click at [1278, 167] on li "Logout" at bounding box center [1319, 172] width 223 height 29
